Goal: Task Accomplishment & Management: Manage account settings

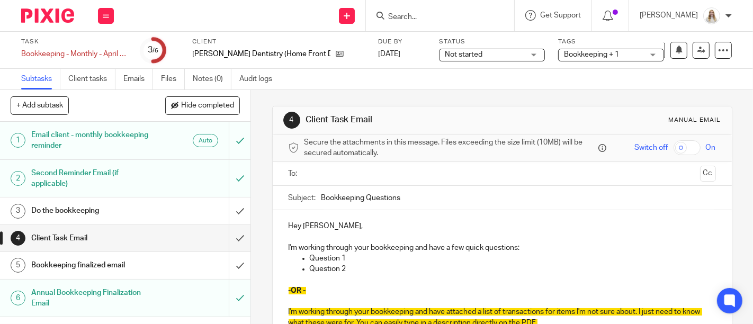
click at [608, 52] on span "Bookkeeping + 1" at bounding box center [591, 54] width 55 height 7
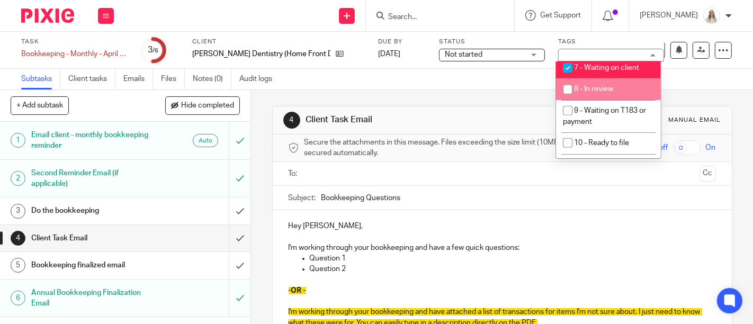
scroll to position [412, 0]
click at [591, 51] on span "6 - In progress" at bounding box center [597, 46] width 47 height 7
checkbox input "true"
click at [594, 80] on li "7 - Waiting on client" at bounding box center [608, 69] width 105 height 22
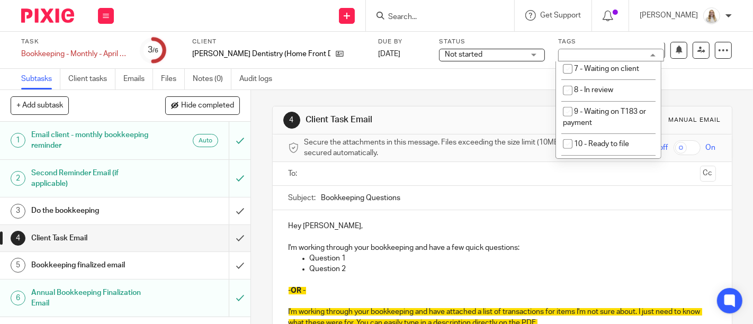
checkbox input "false"
click at [397, 82] on div "Subtasks Client tasks Emails Files Notes (0) Audit logs" at bounding box center [376, 79] width 753 height 21
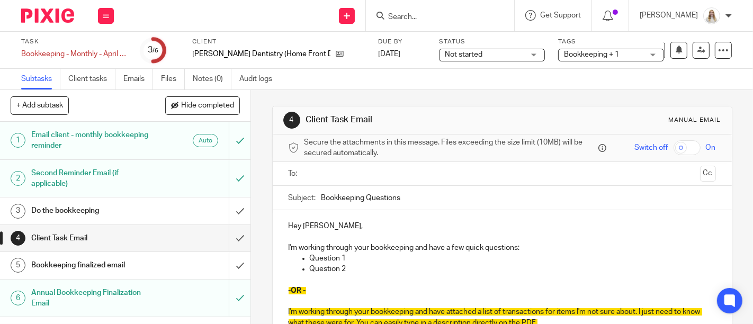
click at [180, 207] on div "Do the bookkeeping" at bounding box center [124, 211] width 187 height 16
